Goal: Check status: Check status

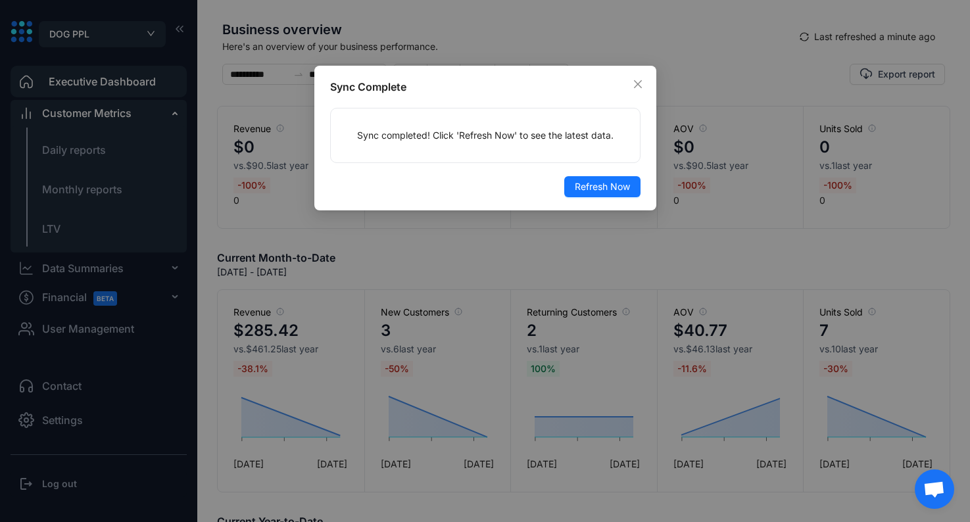
click at [311, 351] on div "Sync Complete Sync completed! Click 'Refresh Now' to see the latest data. Refre…" at bounding box center [485, 261] width 970 height 522
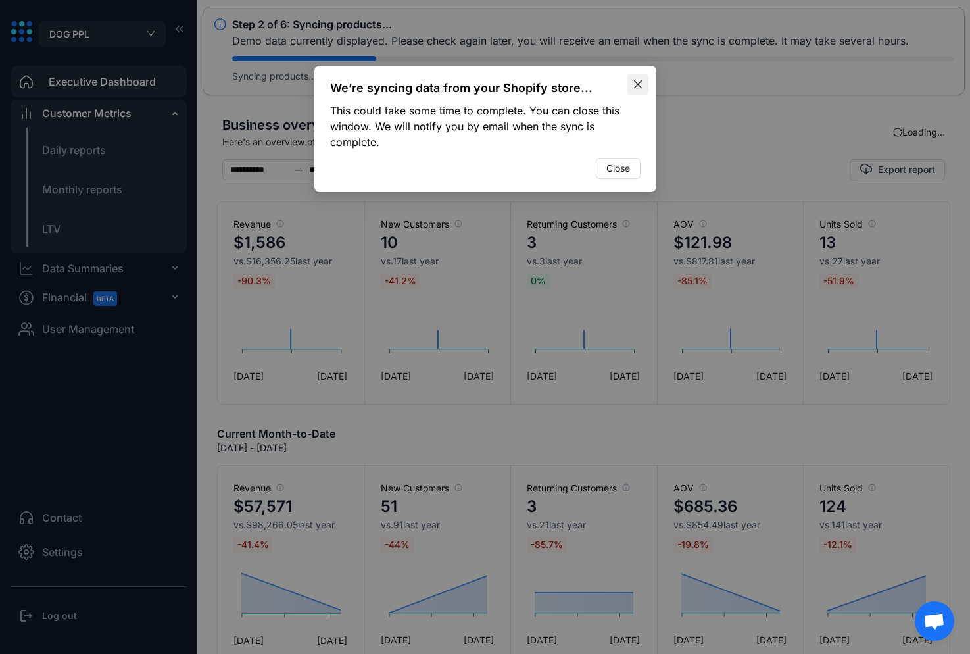
click at [642, 88] on icon "close" at bounding box center [638, 84] width 11 height 11
click at [641, 82] on icon "close" at bounding box center [638, 84] width 11 height 11
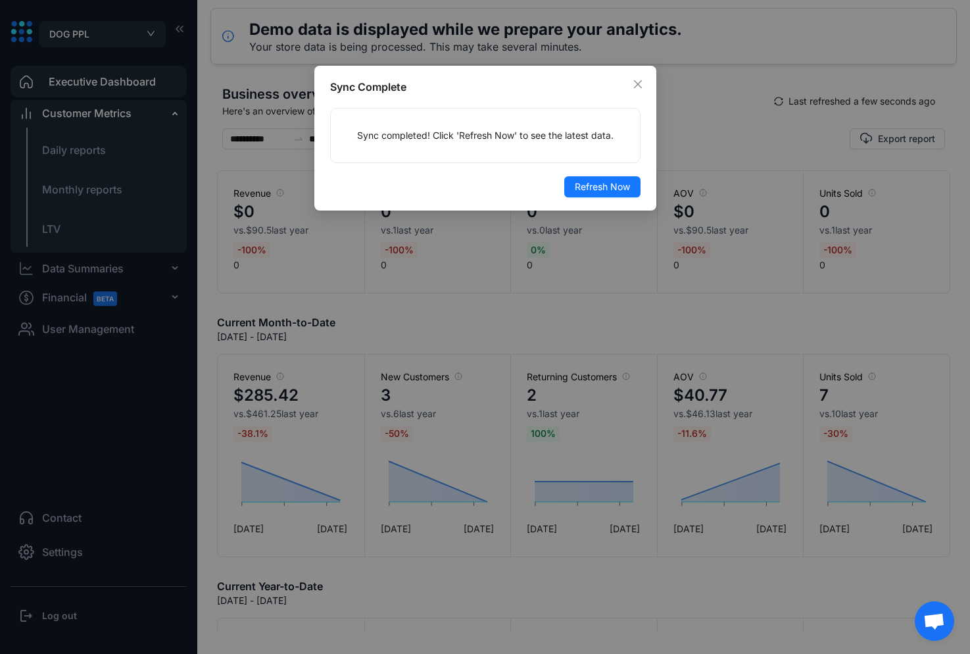
drag, startPoint x: 572, startPoint y: 211, endPoint x: 582, endPoint y: 199, distance: 14.9
click at [575, 208] on div "Sync Complete Sync completed! Click 'Refresh Now' to see the latest data. Refre…" at bounding box center [485, 327] width 970 height 654
click at [582, 199] on div "Sync Complete Sync completed! Click 'Refresh Now' to see the latest data. Refre…" at bounding box center [485, 138] width 342 height 145
click at [591, 187] on span "Refresh Now" at bounding box center [602, 187] width 55 height 14
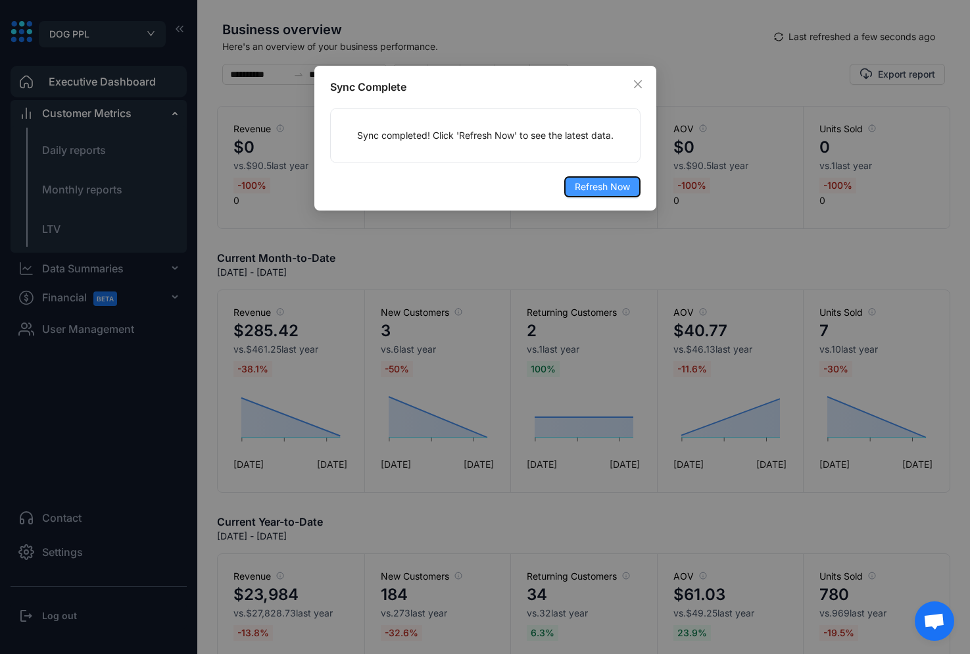
click at [599, 194] on button "Refresh Now" at bounding box center [603, 186] width 76 height 21
